Goal: Task Accomplishment & Management: Manage account settings

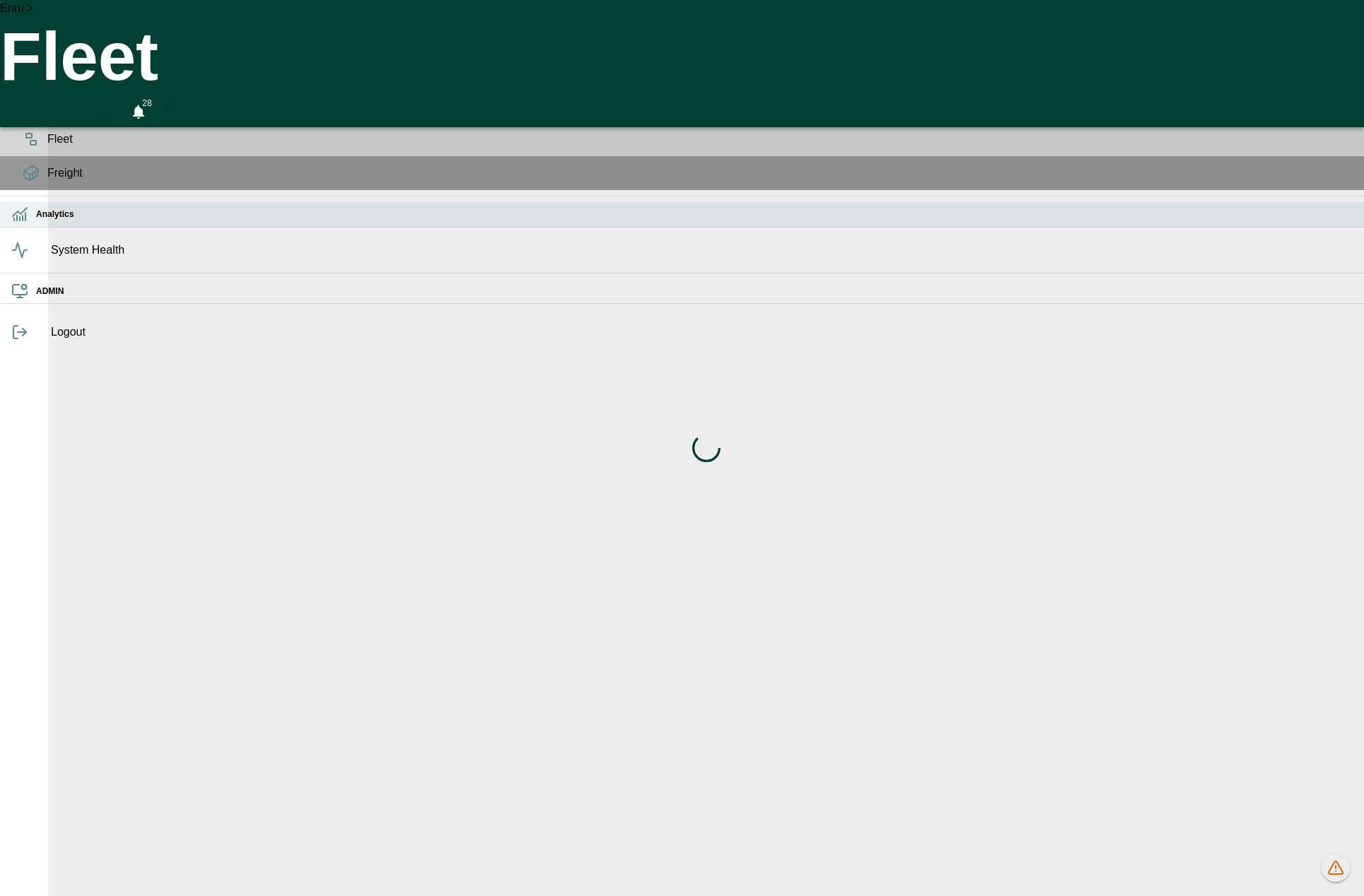
click at [25, 223] on icon at bounding box center [20, 214] width 17 height 17
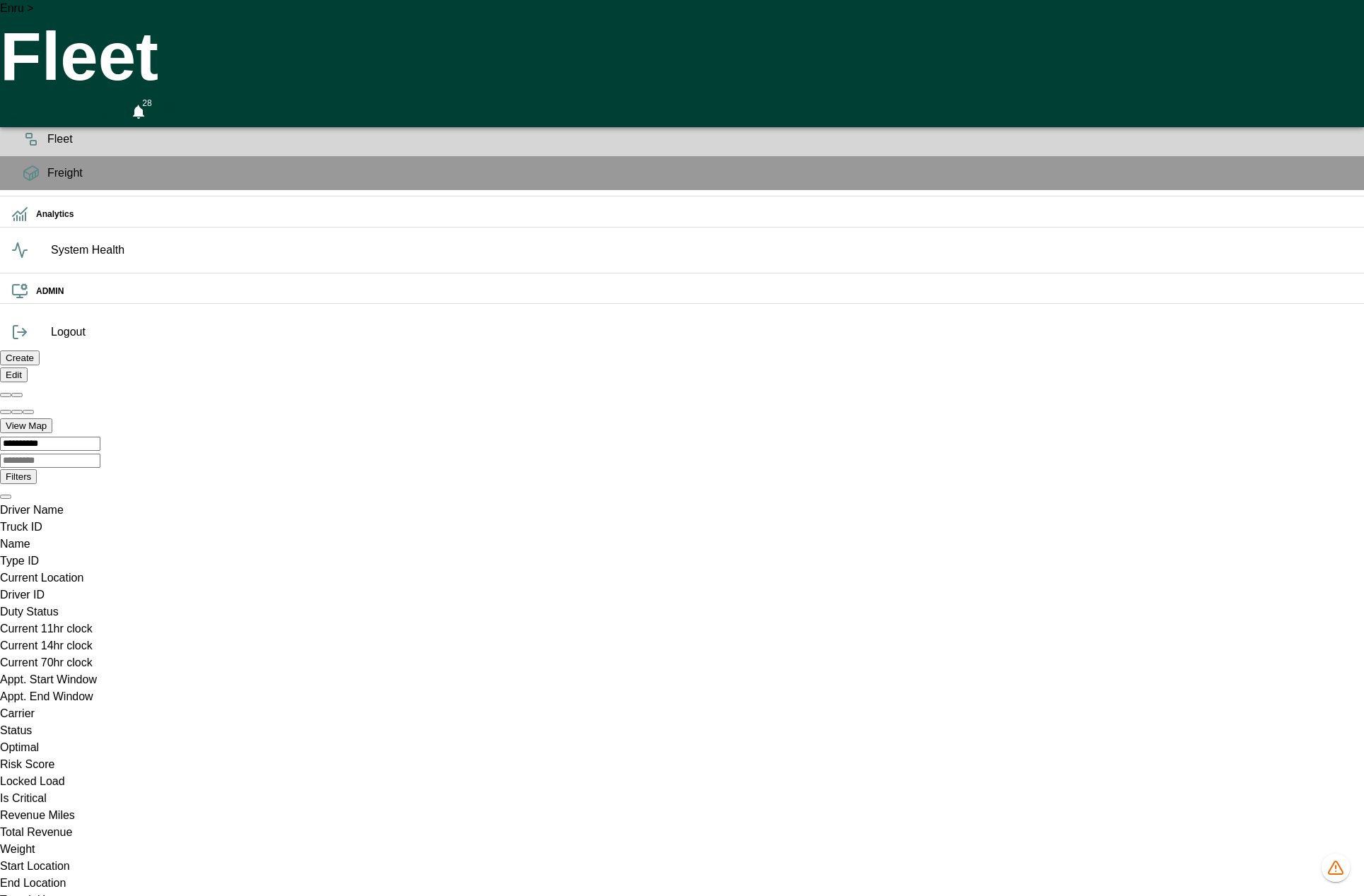
scroll to position [0, 28005]
click at [28, 223] on icon at bounding box center [20, 214] width 17 height 17
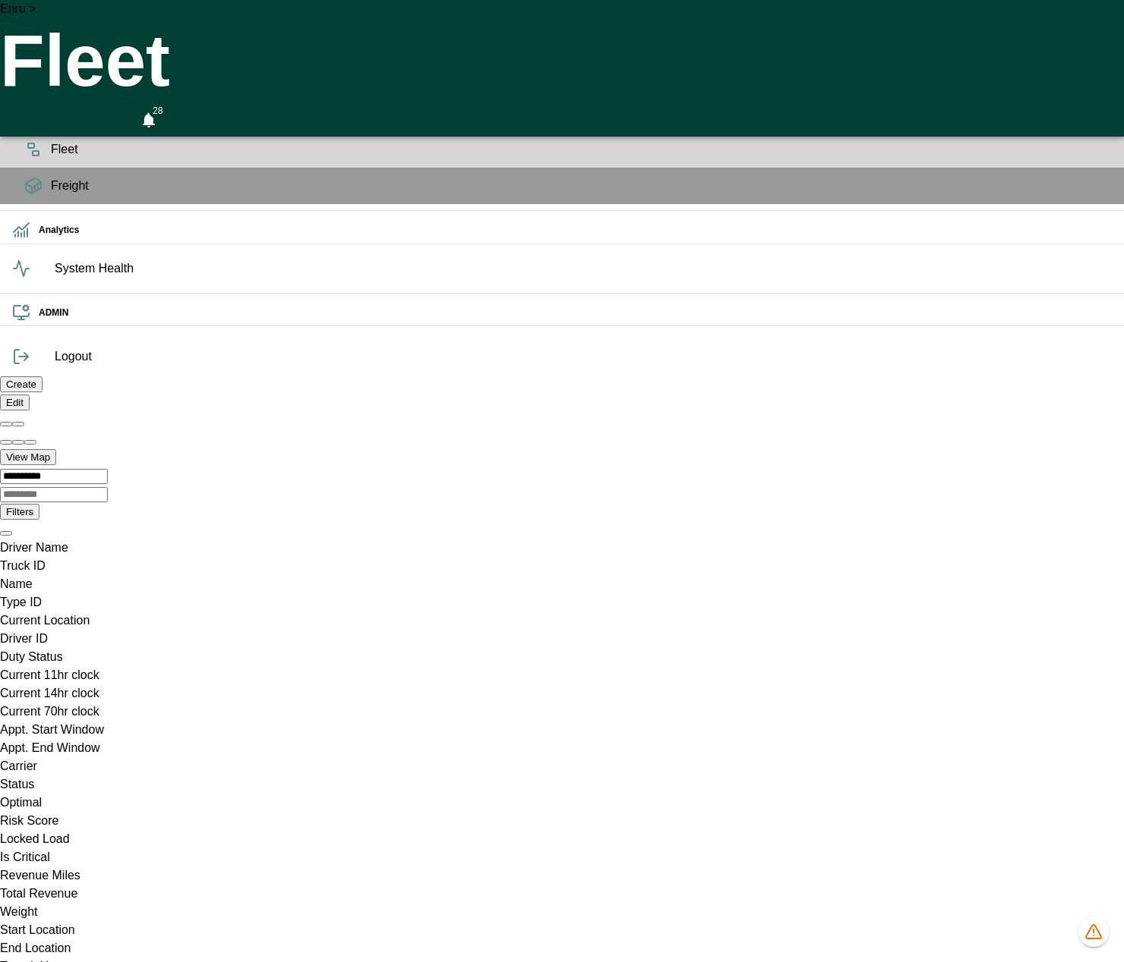
scroll to position [0, 30252]
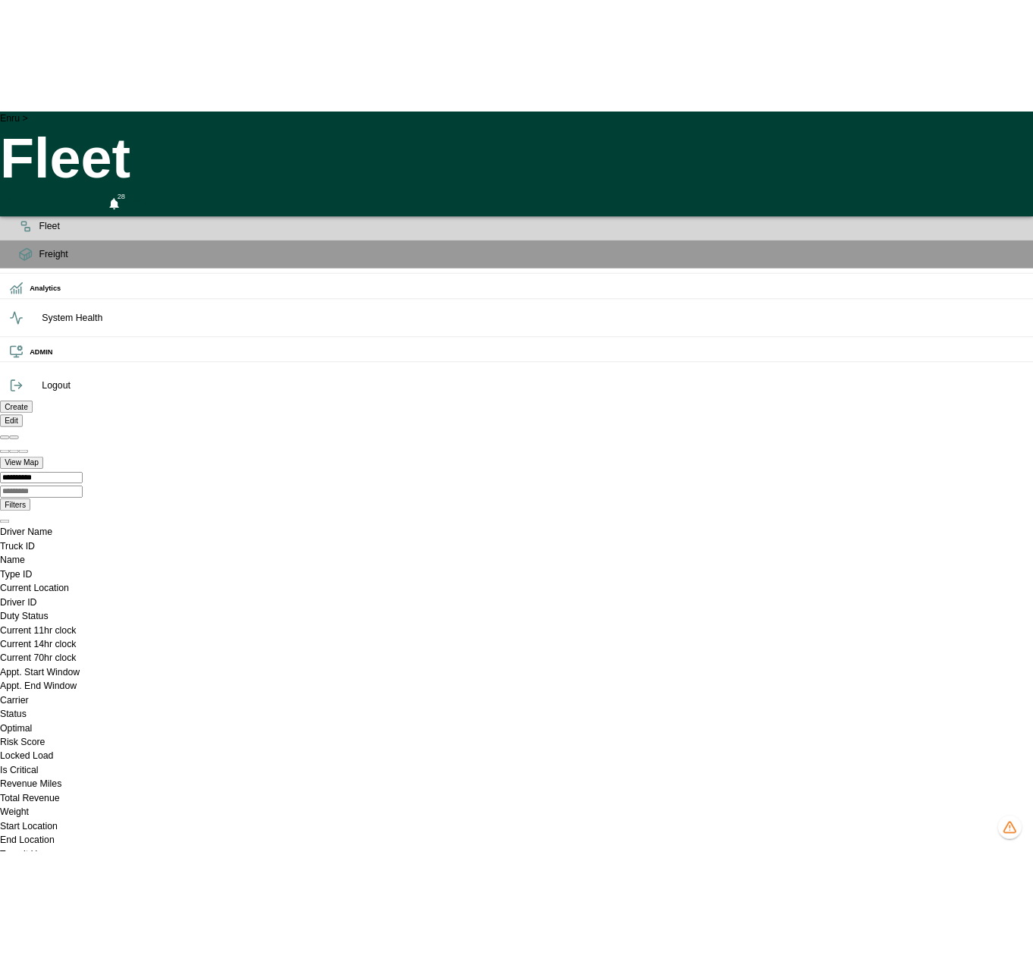
scroll to position [0, 30126]
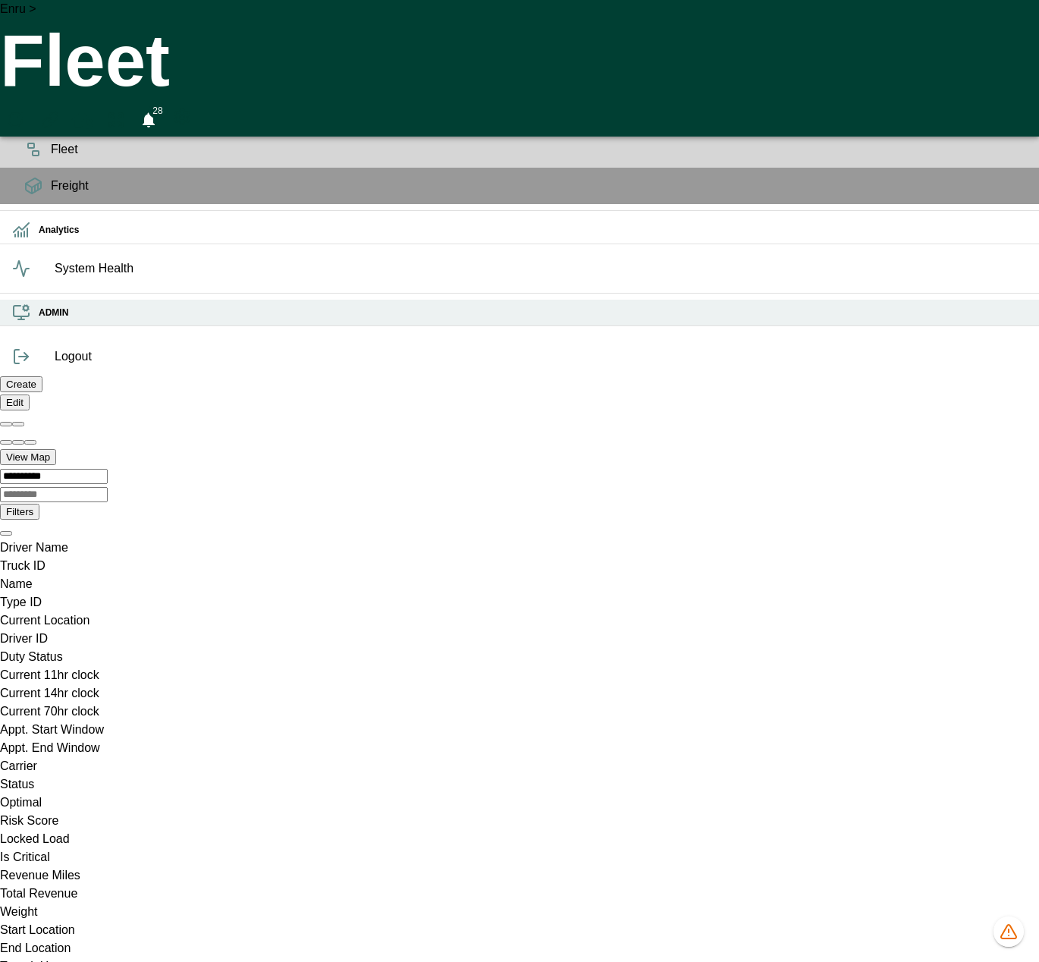
click at [30, 322] on icon at bounding box center [21, 313] width 18 height 18
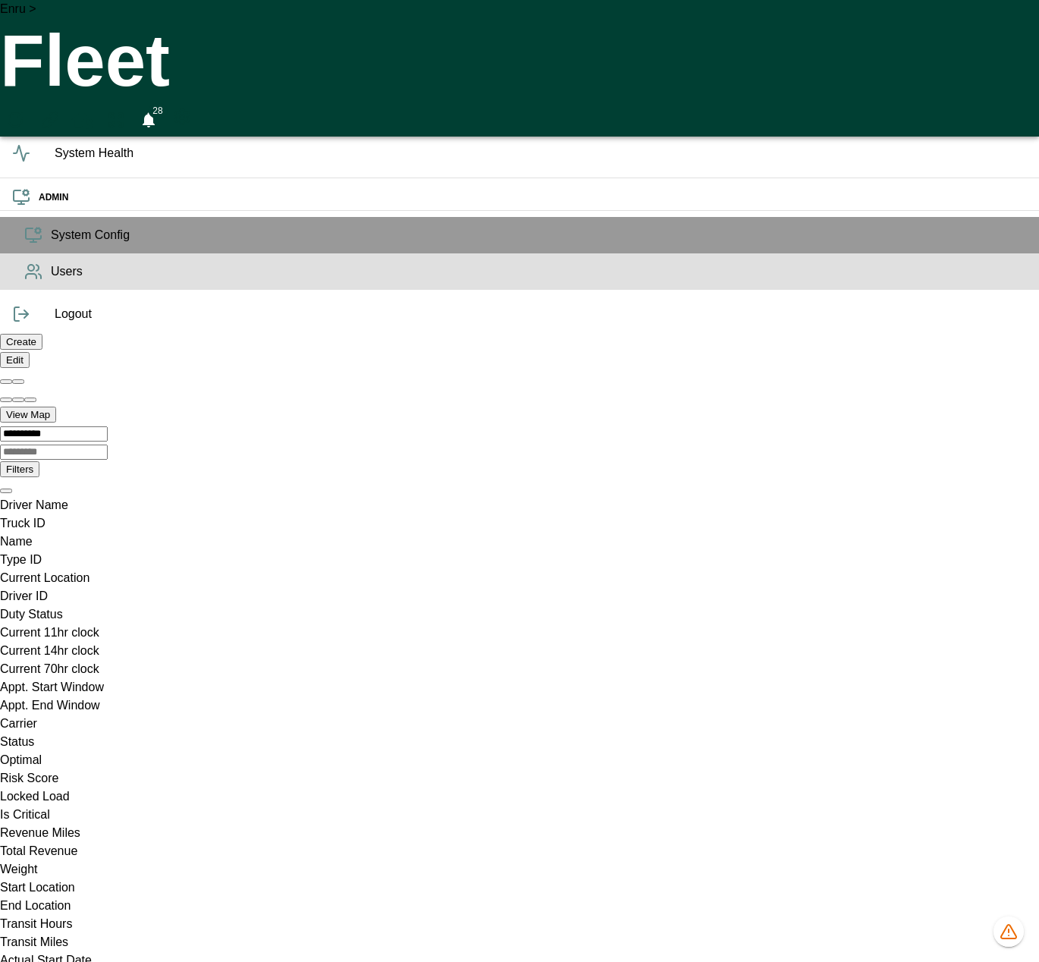
click at [51, 281] on span "Users" at bounding box center [539, 272] width 977 height 18
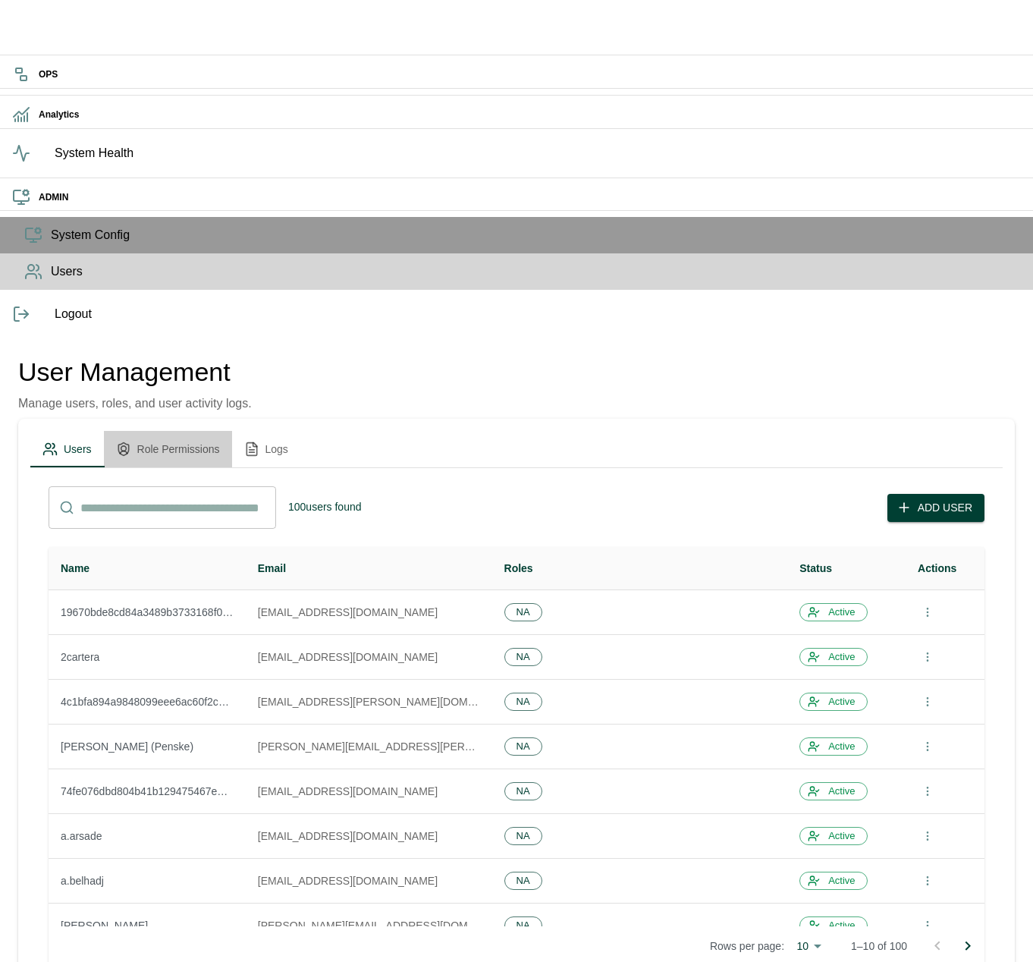
click at [232, 431] on button "Role Permissions" at bounding box center [168, 449] width 128 height 36
